Goal: Task Accomplishment & Management: Manage account settings

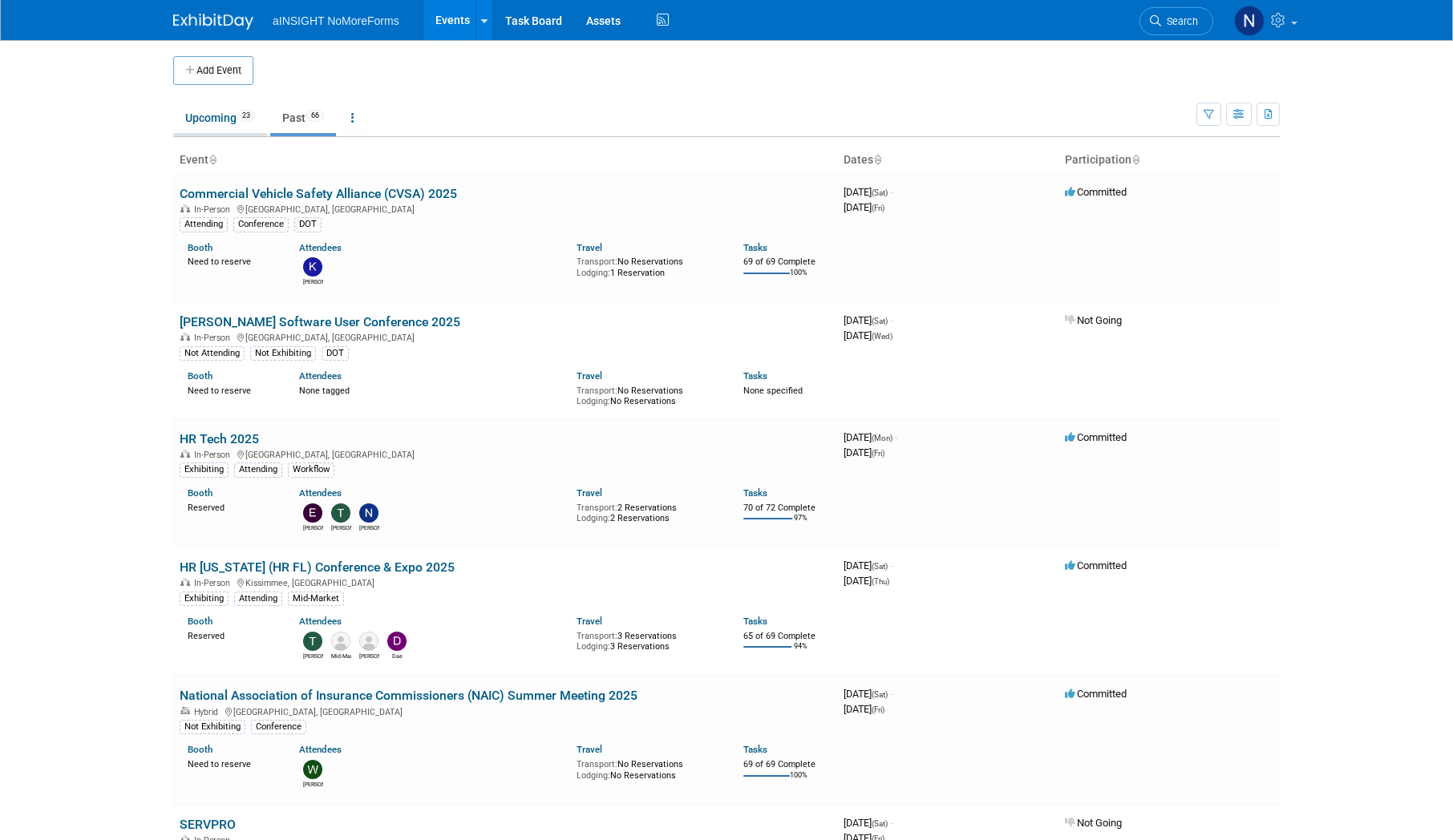
click at [222, 115] on link "Upcoming 23" at bounding box center [220, 117] width 94 height 31
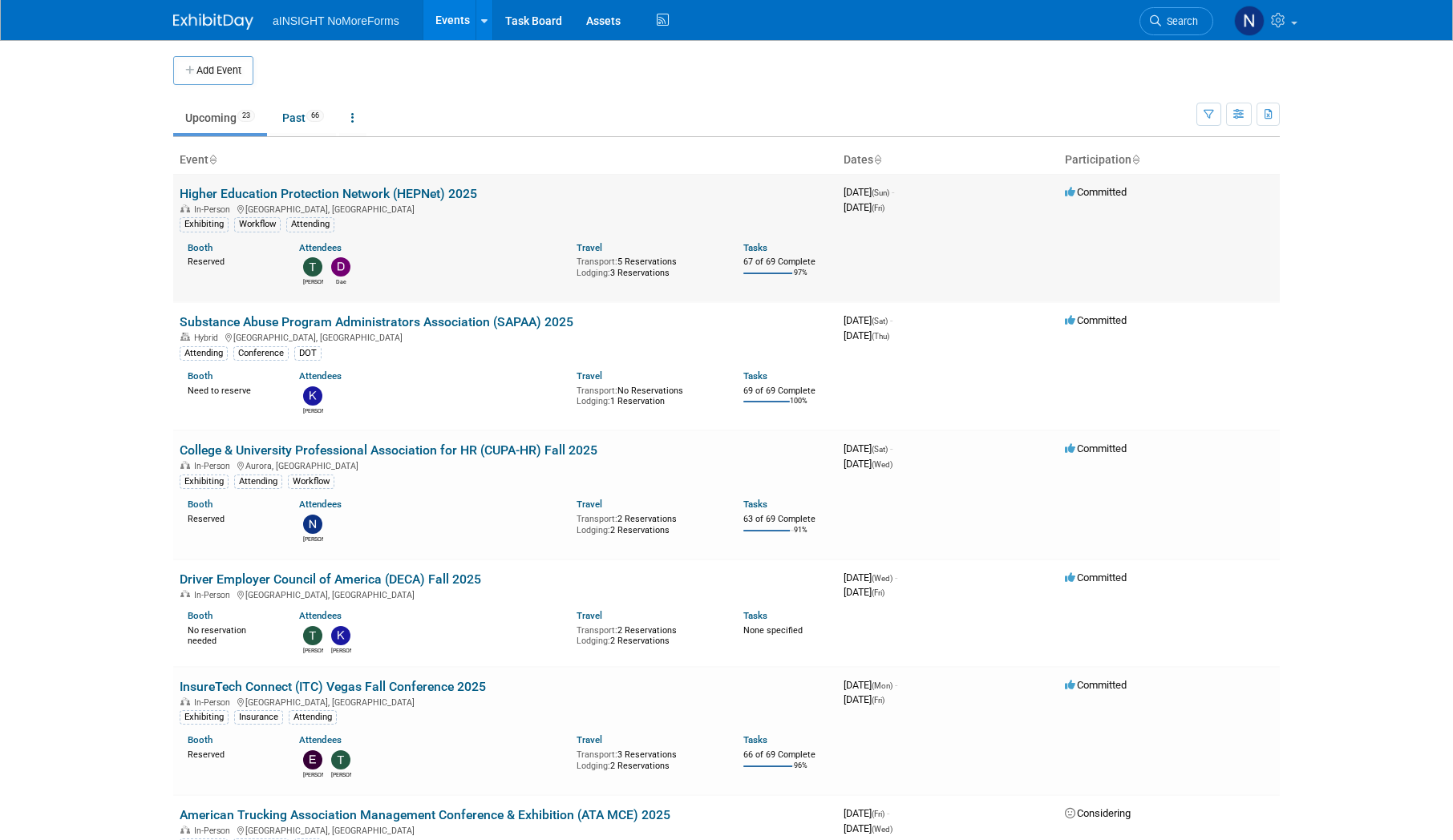
click at [404, 192] on link "Higher Education Protection Network (HEPNet) 2025" at bounding box center [327, 193] width 298 height 15
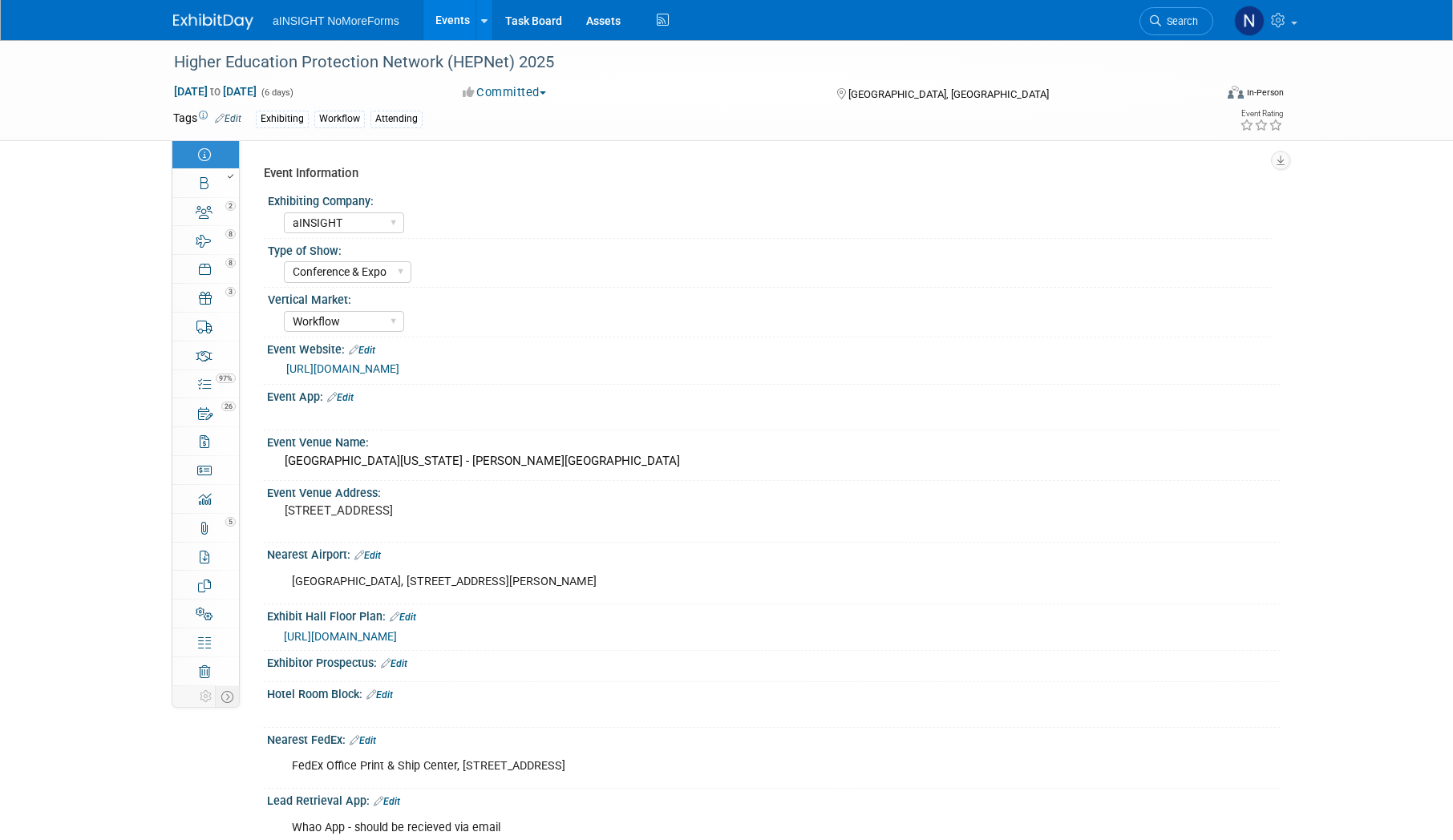
select select "aINSIGHT"
select select "Conference & Expo"
select select "Workflow"
select select "Full Access"
select select "No"
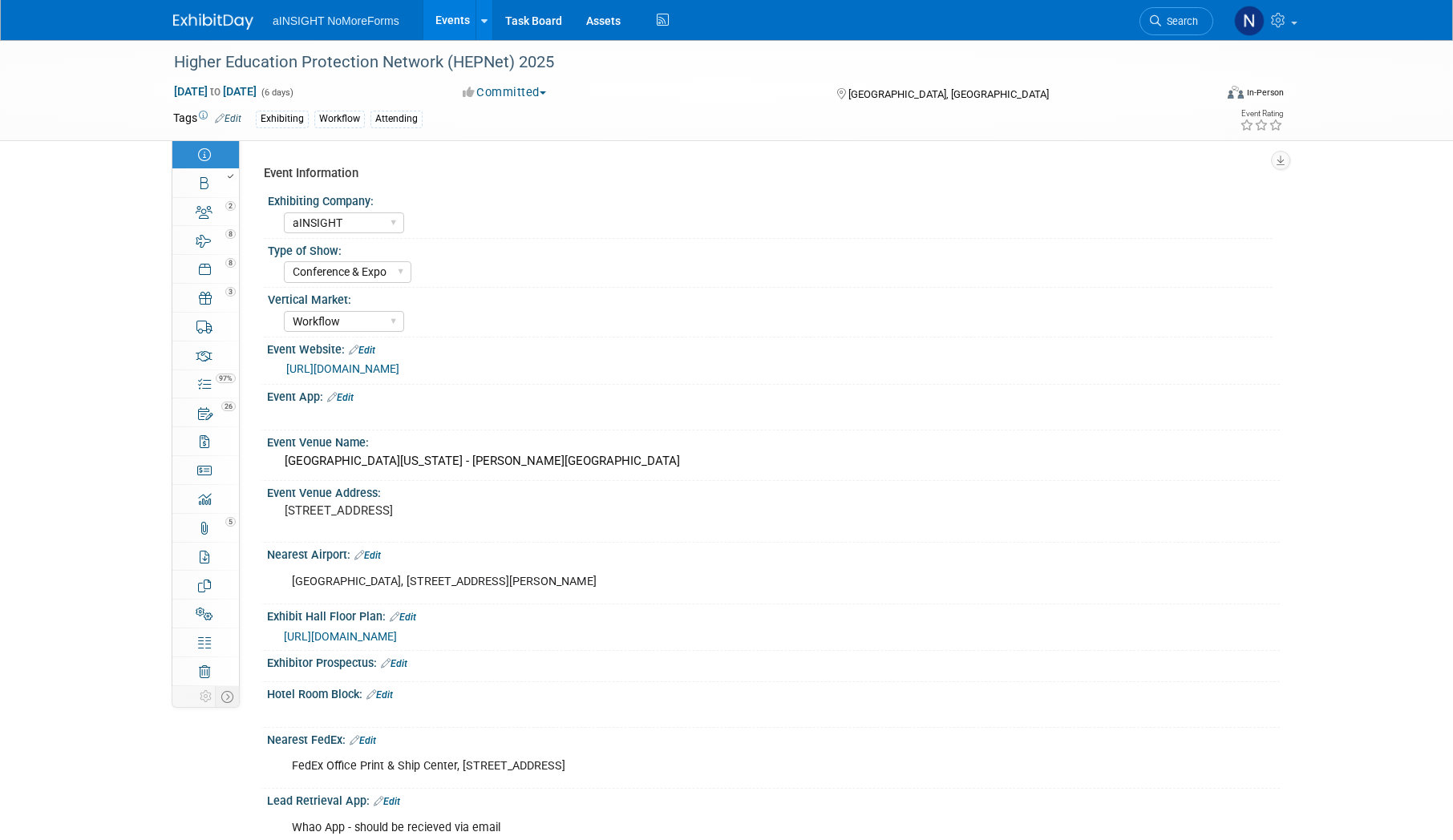
select select "No"
click at [224, 177] on div at bounding box center [210, 176] width 55 height 11
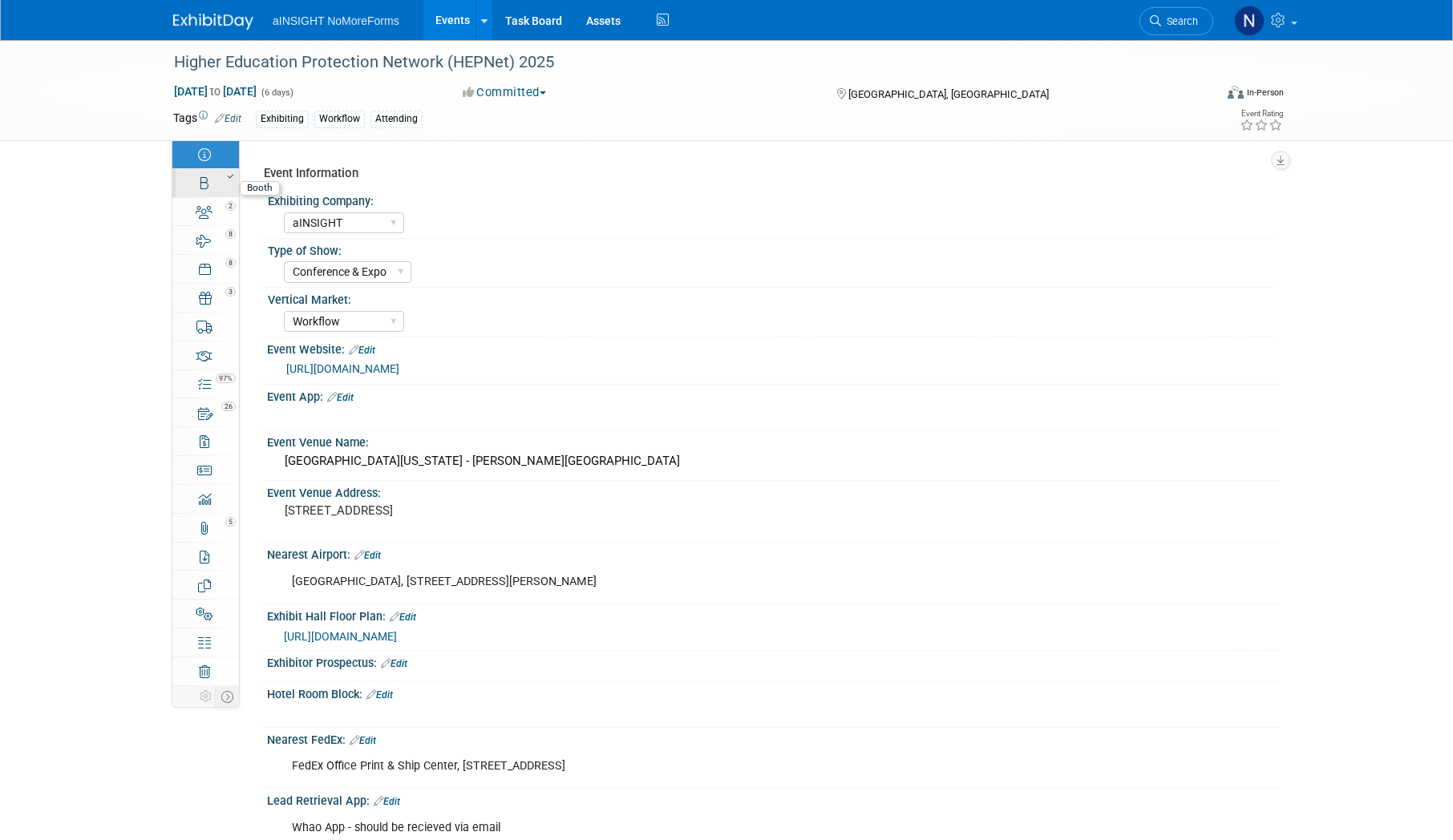
select select "aINSIGHT"
select select "Head of Sales"
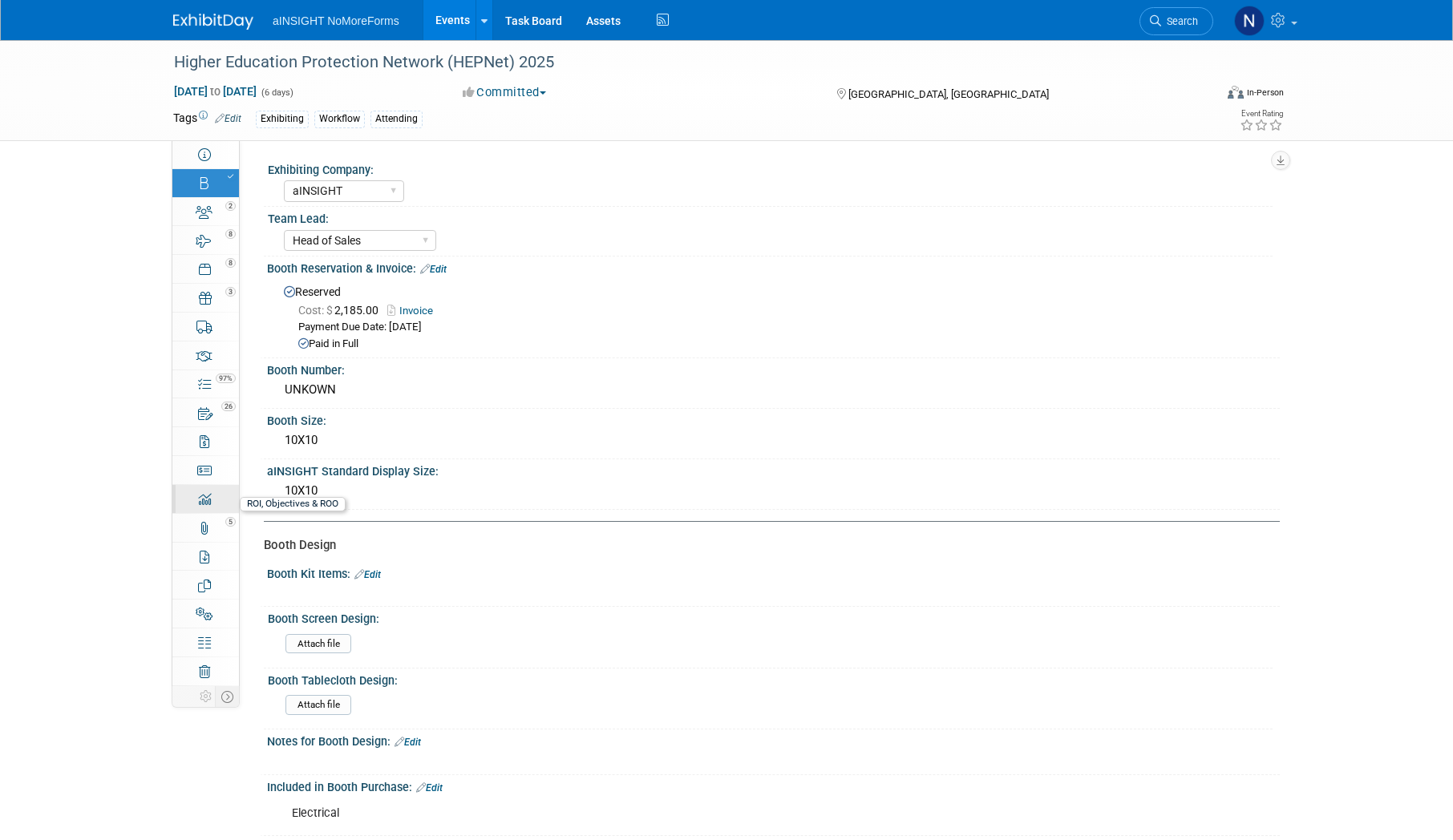
click at [203, 503] on icon at bounding box center [204, 499] width 13 height 13
